Goal: Use online tool/utility: Utilize a website feature to perform a specific function

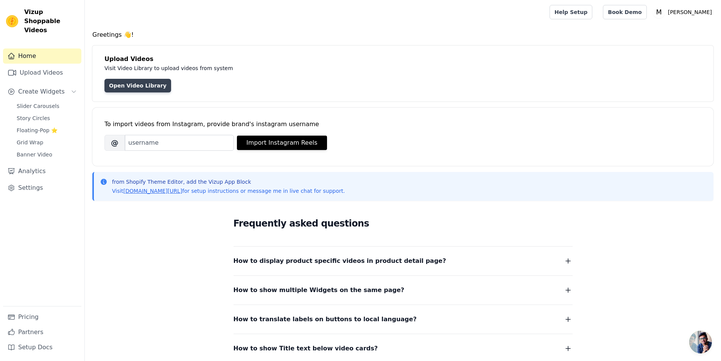
click at [122, 83] on link "Open Video Library" at bounding box center [137, 86] width 67 height 14
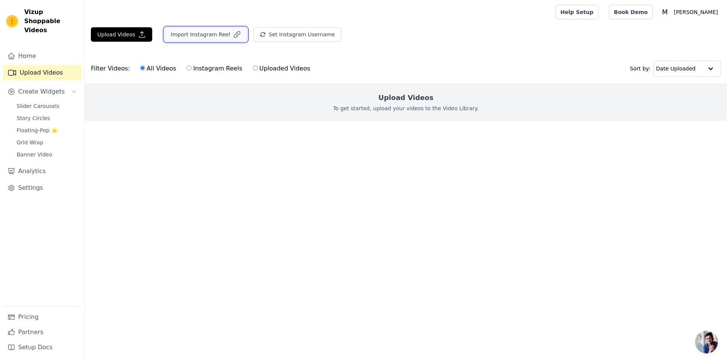
click at [199, 37] on button "Import Instagram Reel" at bounding box center [205, 34] width 83 height 14
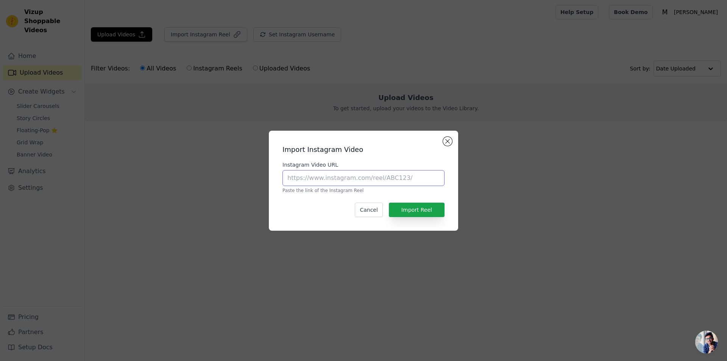
click at [323, 180] on input "Instagram Video URL" at bounding box center [363, 178] width 162 height 16
paste input "https://www.instagram.com/reel/DO-k5qukhn1/?utm_source=ig_web_copy_link&igsh=Mz…"
type input "https://www.instagram.com/reel/DO-k5qukhn1/?utm_source=ig_web_copy_link&igsh=Mz…"
click at [413, 210] on button "Import Reel" at bounding box center [417, 210] width 56 height 14
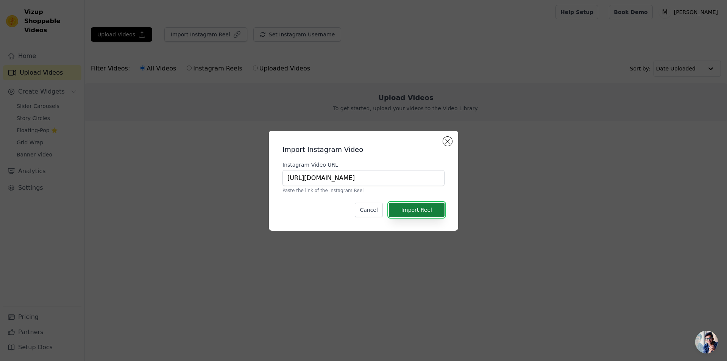
click at [413, 210] on button "Import Reel" at bounding box center [417, 210] width 56 height 14
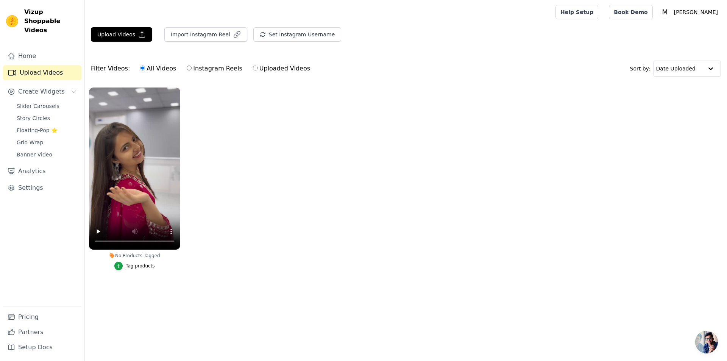
click at [131, 265] on div "Tag products" at bounding box center [140, 266] width 29 height 6
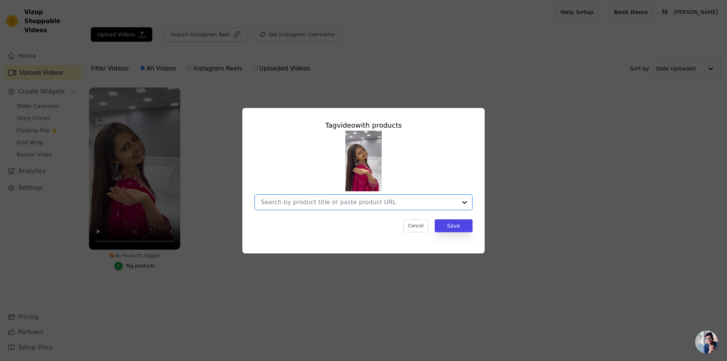
click at [352, 200] on input "No Products Tagged Tag video with products Option undefined, selected. Select i…" at bounding box center [359, 201] width 196 height 7
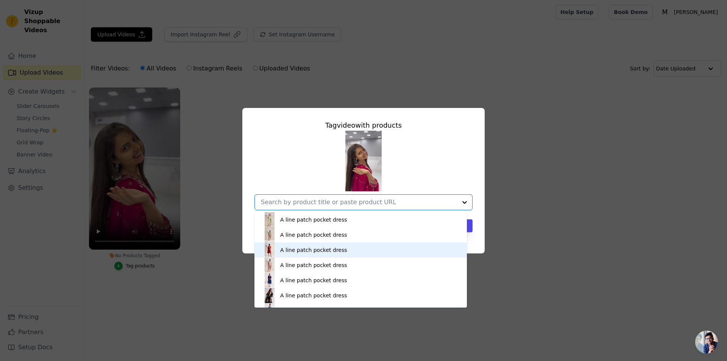
click at [300, 250] on div "A line patch pocket dress" at bounding box center [313, 250] width 67 height 8
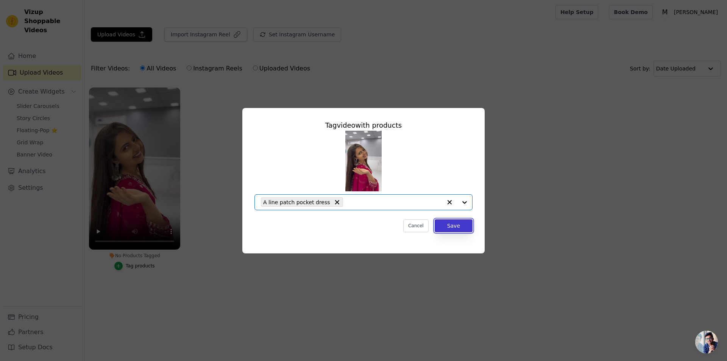
click at [462, 226] on button "Save" at bounding box center [454, 225] width 38 height 13
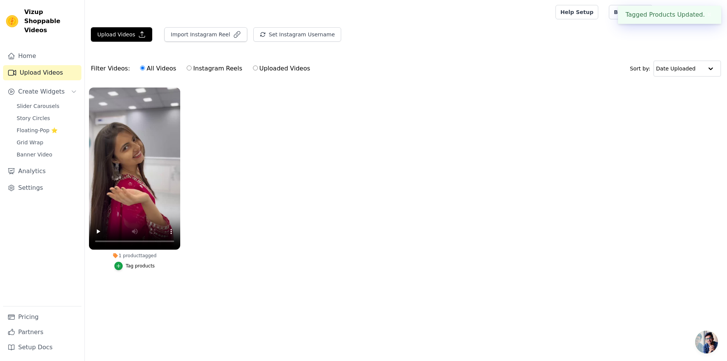
click at [706, 14] on button "✖" at bounding box center [709, 14] width 9 height 9
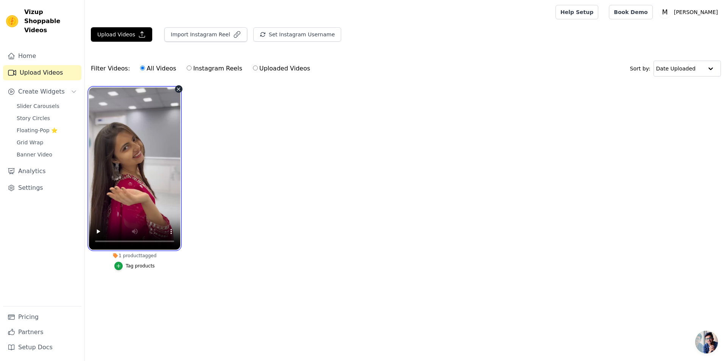
click at [151, 154] on video at bounding box center [134, 168] width 91 height 162
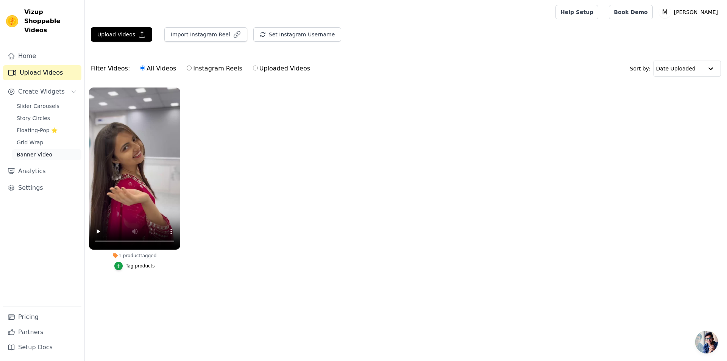
click at [30, 151] on span "Banner Video" at bounding box center [35, 155] width 36 height 8
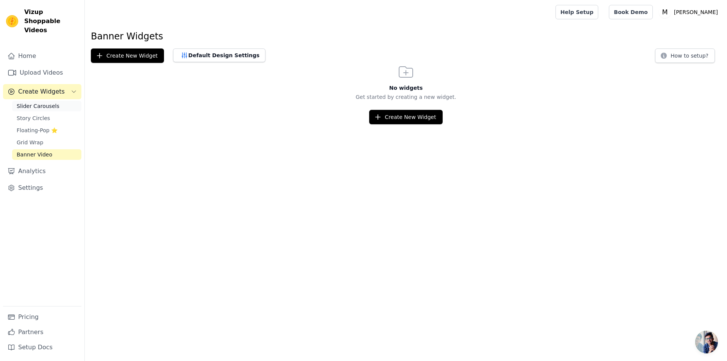
click at [45, 102] on span "Slider Carousels" at bounding box center [38, 106] width 43 height 8
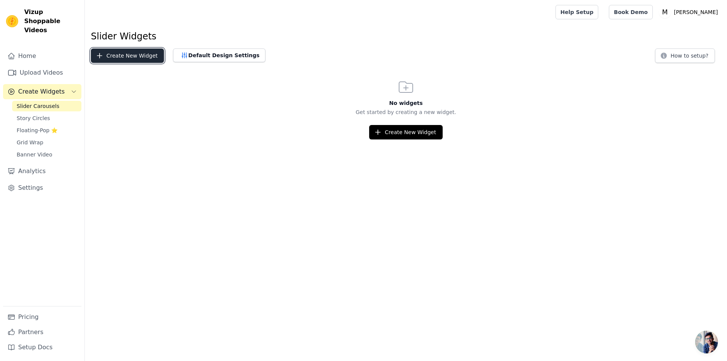
click at [126, 58] on button "Create New Widget" at bounding box center [127, 55] width 73 height 14
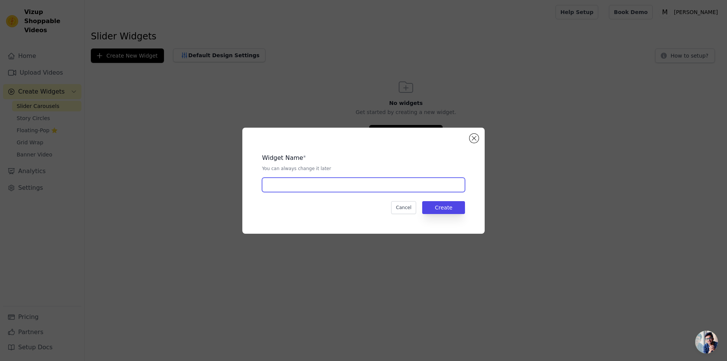
click at [287, 186] on input "text" at bounding box center [363, 185] width 203 height 14
type input "slider"
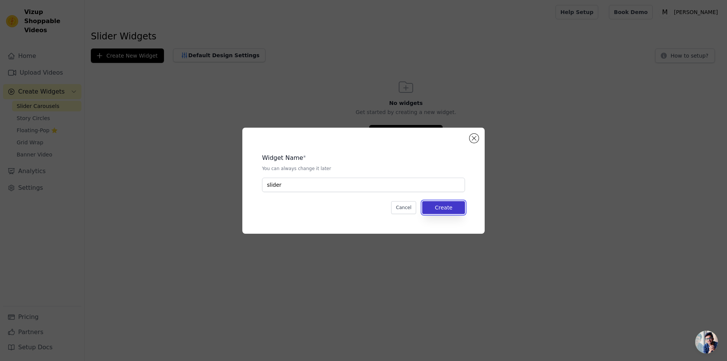
click at [445, 206] on button "Create" at bounding box center [443, 207] width 43 height 13
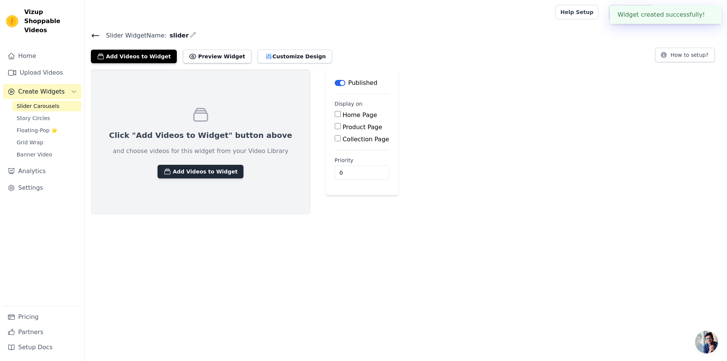
click at [182, 175] on button "Add Videos to Widget" at bounding box center [201, 172] width 86 height 14
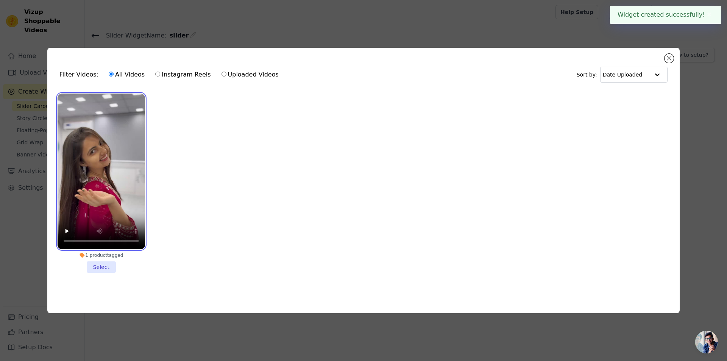
click at [112, 158] on video at bounding box center [101, 172] width 87 height 156
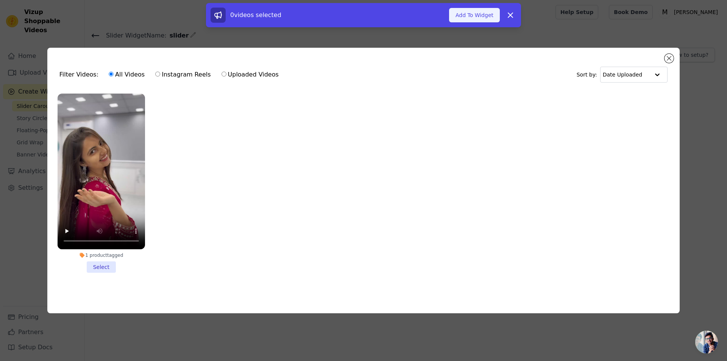
click at [468, 16] on button "Add To Widget" at bounding box center [474, 15] width 51 height 14
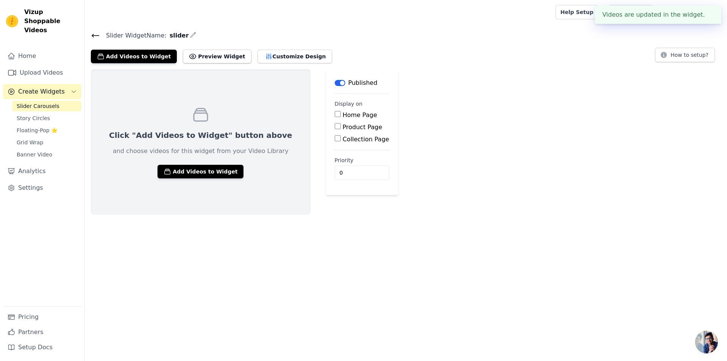
click at [335, 114] on input "Home Page" at bounding box center [338, 114] width 6 height 6
checkbox input "true"
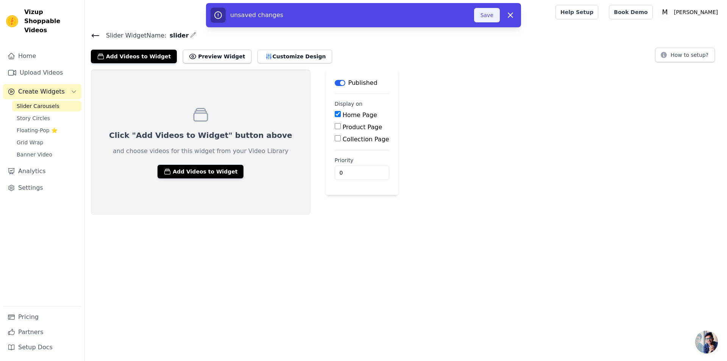
click at [492, 17] on button "Save" at bounding box center [487, 15] width 26 height 14
